Goal: Find specific page/section: Find specific page/section

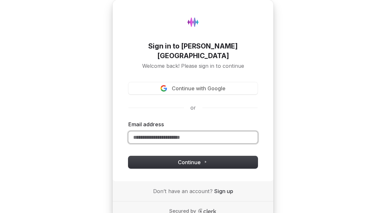
click at [196, 132] on input "Email address" at bounding box center [192, 138] width 129 height 12
type input "*"
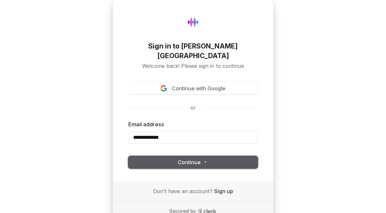
click at [203, 159] on span "Continue" at bounding box center [193, 162] width 30 height 7
type input "**********"
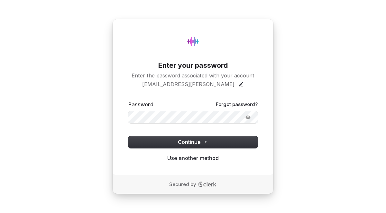
click at [128, 101] on button "submit" at bounding box center [128, 101] width 0 height 0
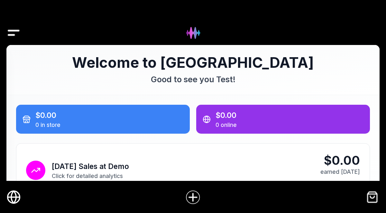
click at [14, 196] on icon "Online Store" at bounding box center [13, 197] width 14 height 14
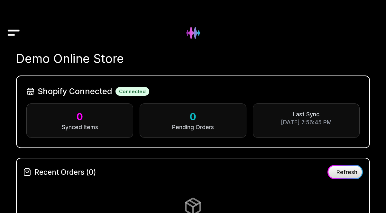
scroll to position [55, 0]
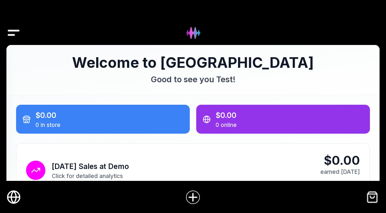
click at [15, 196] on icon "Online Store" at bounding box center [13, 197] width 14 height 14
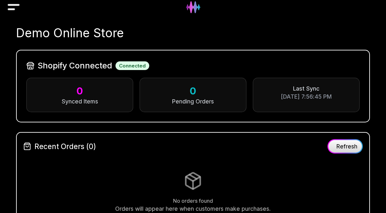
scroll to position [33, 0]
